Goal: Use online tool/utility: Utilize a website feature to perform a specific function

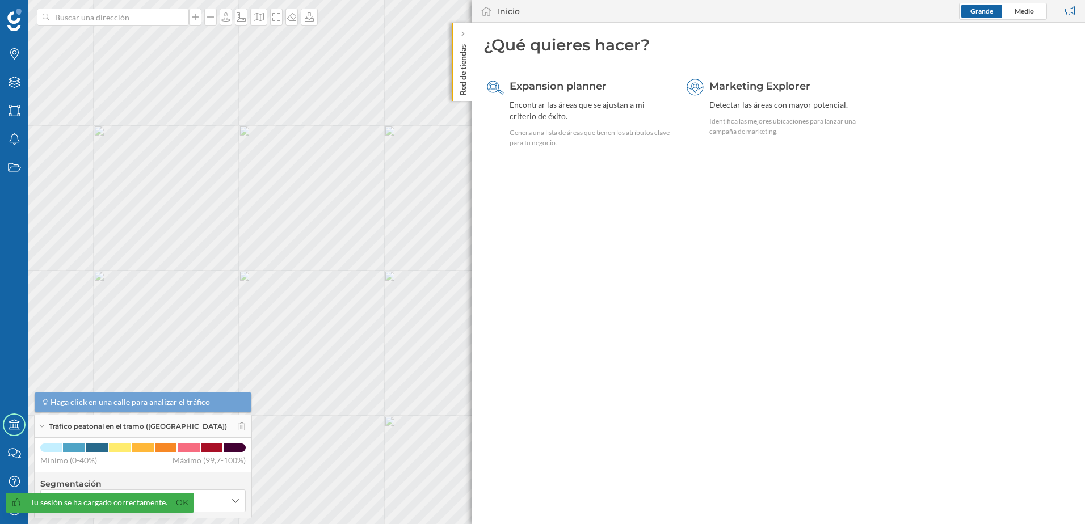
click at [466, 87] on p "Red de tiendas" at bounding box center [462, 68] width 11 height 56
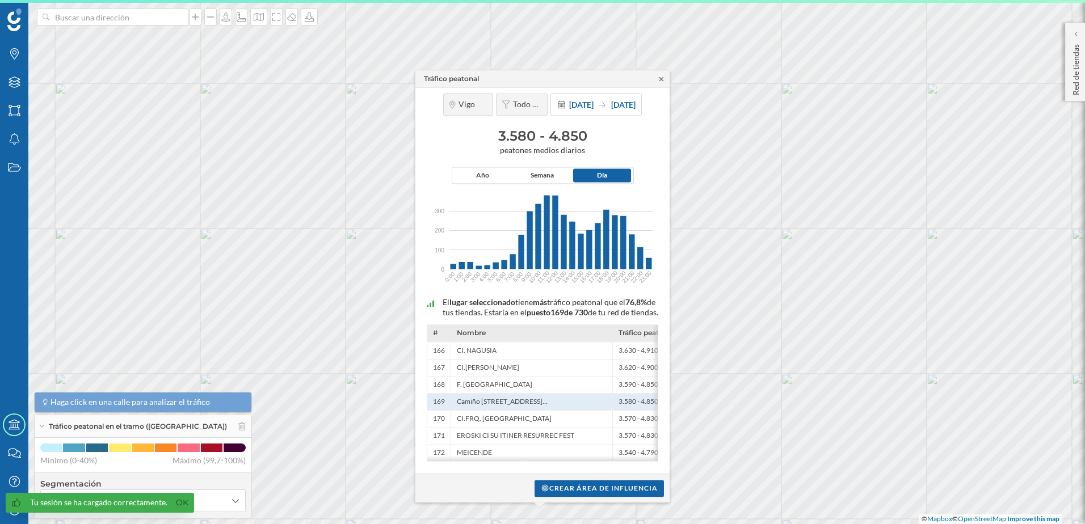
click at [662, 77] on icon at bounding box center [661, 79] width 4 height 4
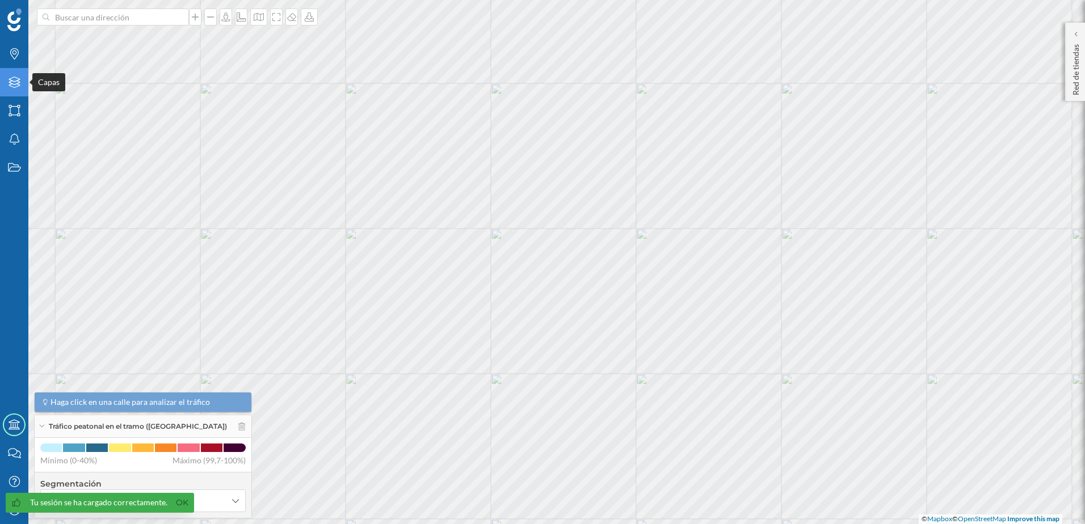
click at [18, 81] on icon at bounding box center [14, 82] width 11 height 11
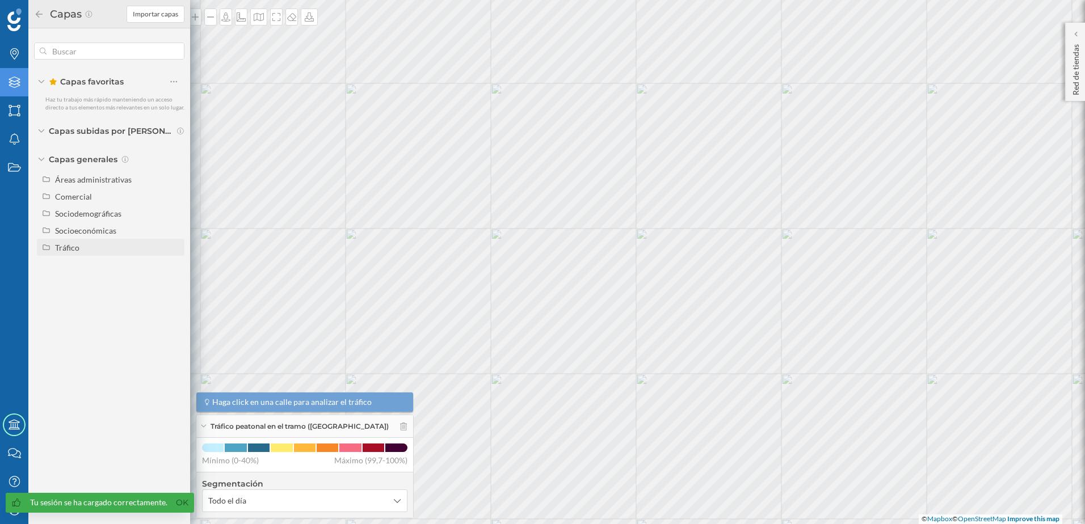
click at [81, 245] on div "Tráfico" at bounding box center [117, 248] width 125 height 12
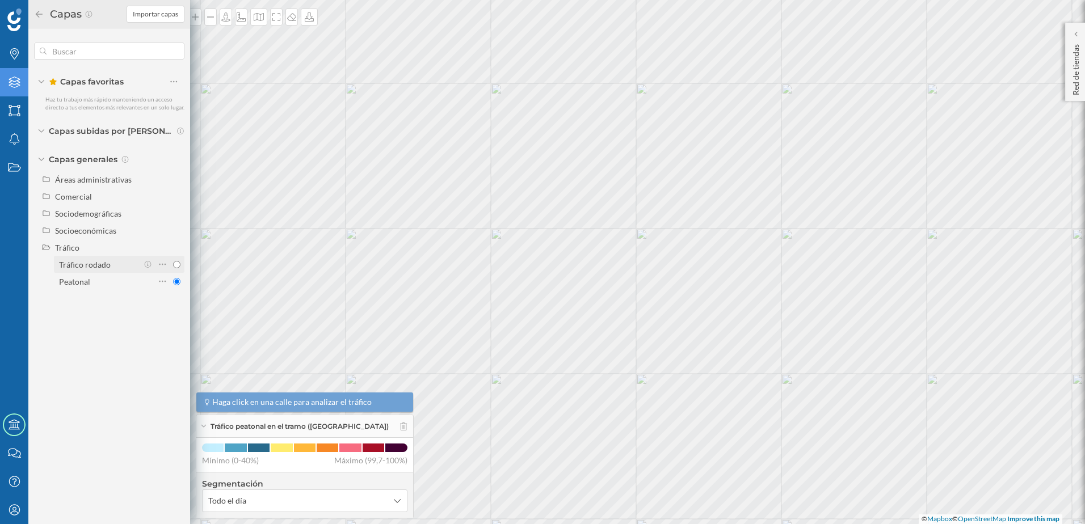
click at [178, 264] on input "Tráfico rodado" at bounding box center [176, 264] width 7 height 7
radio input "true"
click at [40, 13] on icon at bounding box center [39, 14] width 10 height 8
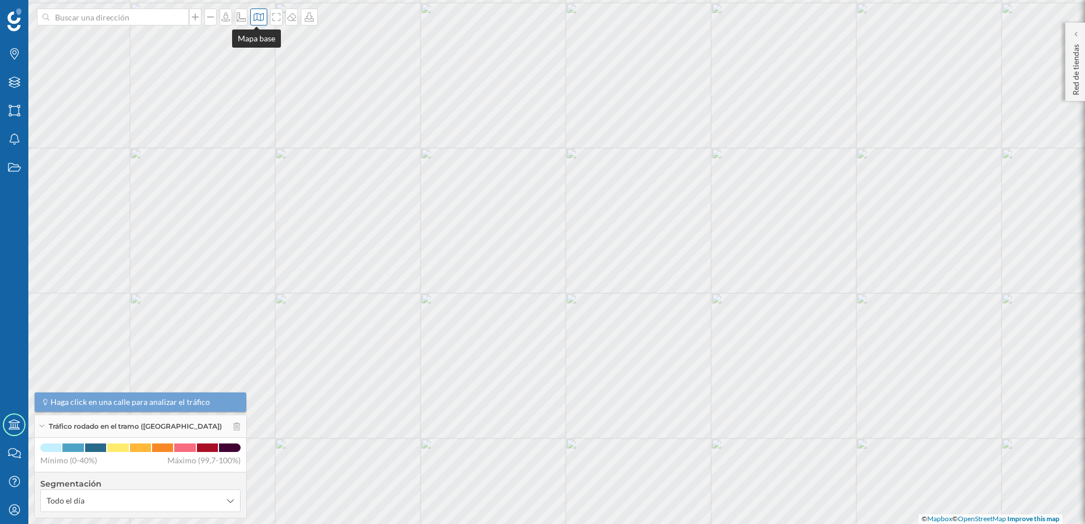
click at [258, 16] on icon at bounding box center [259, 17] width 10 height 8
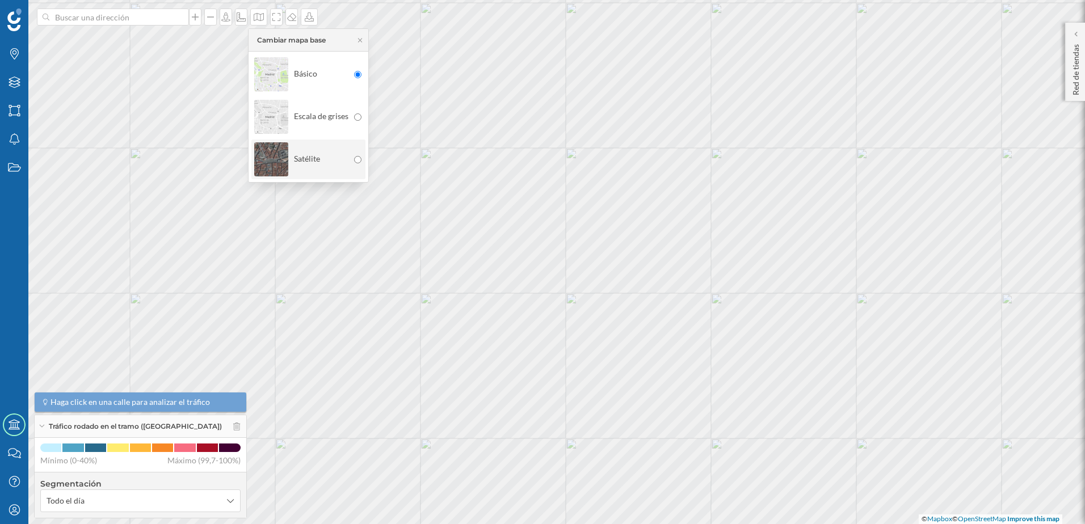
click at [325, 147] on div "Satélite" at bounding box center [301, 160] width 94 height 40
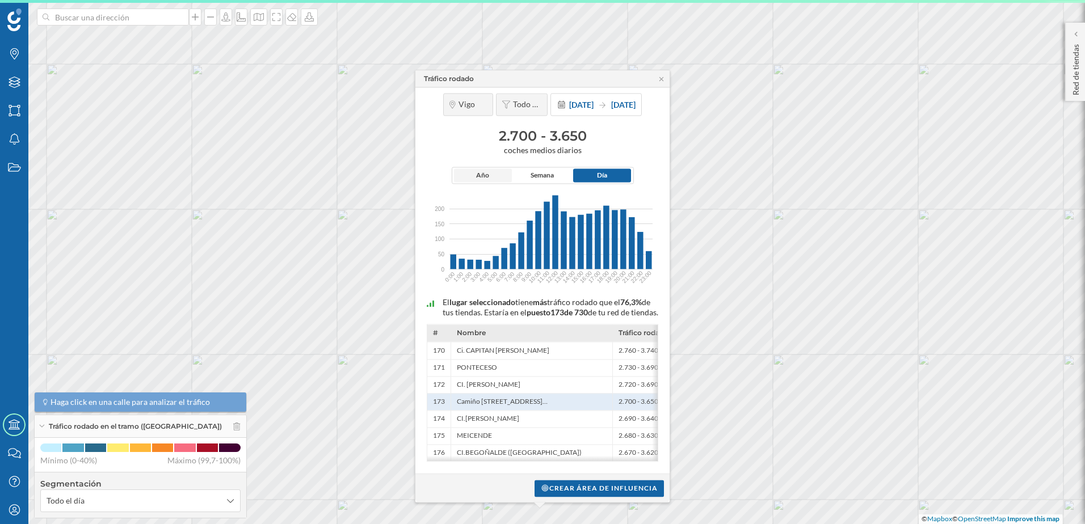
click at [483, 171] on span "Año" at bounding box center [482, 176] width 13 height 10
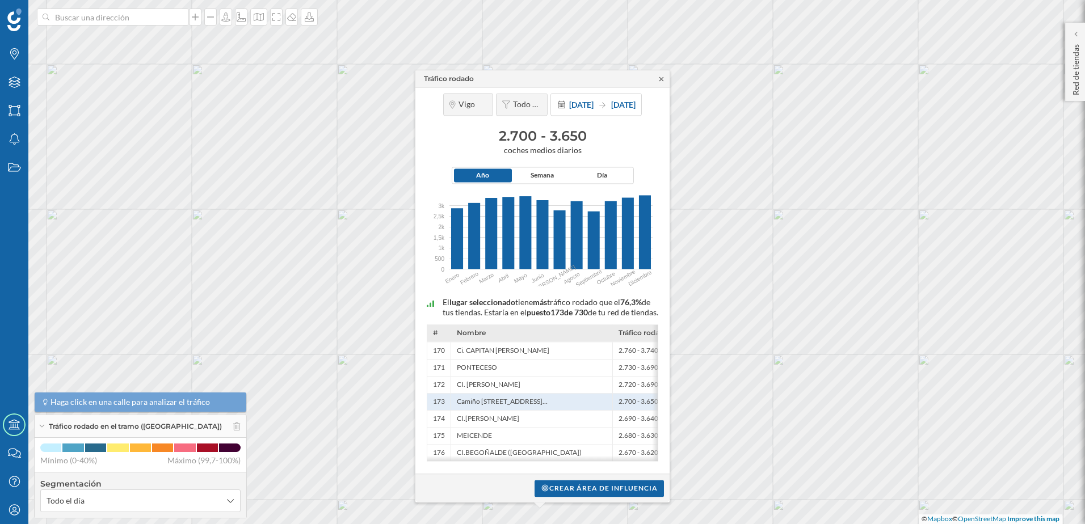
click at [661, 75] on icon at bounding box center [661, 78] width 9 height 7
